Goal: Task Accomplishment & Management: Manage account settings

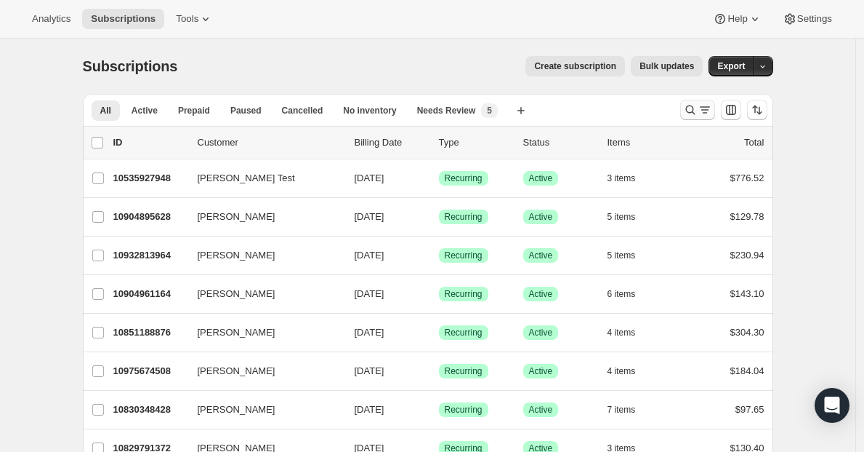
click at [698, 111] on icon "Search and filter results" at bounding box center [690, 110] width 15 height 15
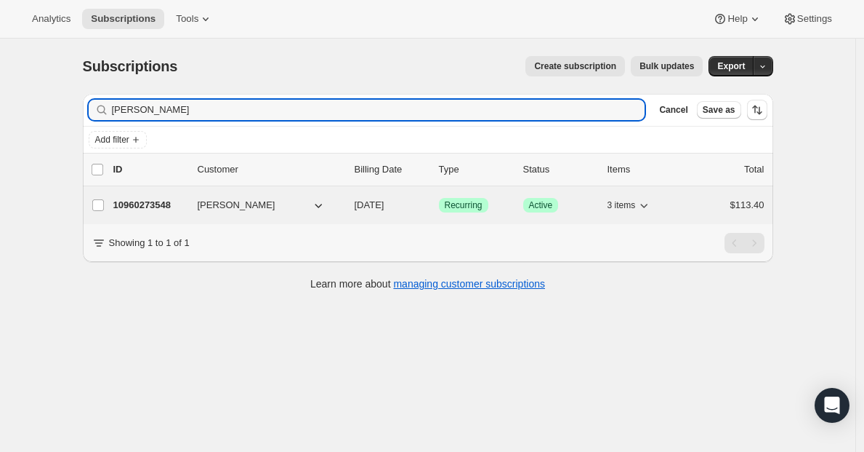
type input "[PERSON_NAME]"
click at [151, 205] on p "10960273548" at bounding box center [149, 205] width 73 height 15
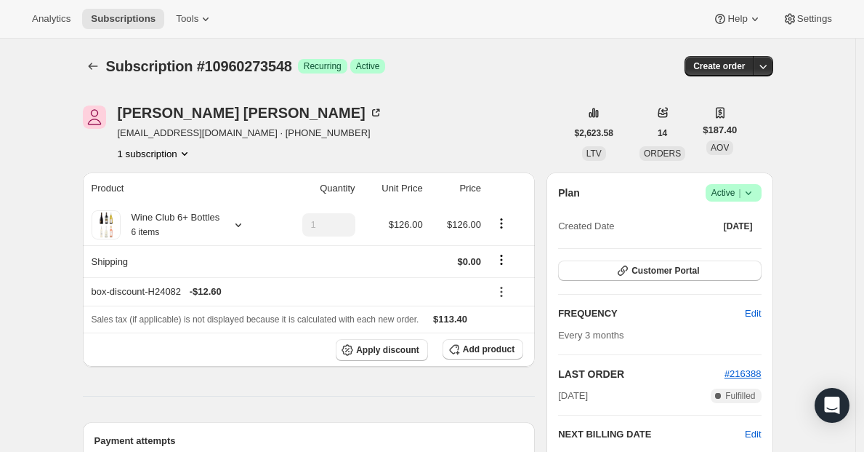
click at [752, 193] on icon at bounding box center [749, 192] width 15 height 15
click at [706, 249] on span "Cancel subscription" at bounding box center [733, 246] width 82 height 11
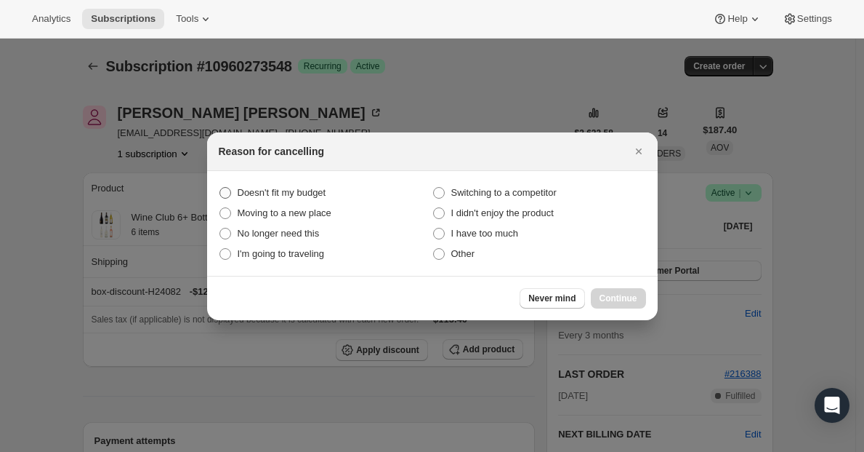
click at [324, 185] on span "Doesn't fit my budget" at bounding box center [282, 192] width 89 height 15
click at [220, 187] on budget "Doesn't fit my budget" at bounding box center [220, 187] width 1 height 1
radio budget "true"
click at [626, 294] on span "Continue" at bounding box center [619, 298] width 38 height 12
